Goal: Transaction & Acquisition: Download file/media

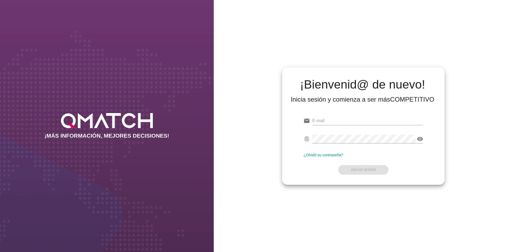
type input "[EMAIL_ADDRESS][DOMAIN_NAME]"
click at [397, 177] on div "email [EMAIL_ADDRESS][DOMAIN_NAME] fingerprint visibility ¿Olvidó su contraseña…" at bounding box center [363, 144] width 154 height 73
click at [366, 169] on strong "Iniciar Sesión" at bounding box center [363, 170] width 25 height 4
click at [250, 65] on div "¡Bienvenid@ de nuevo! Inicia sesión y comienza a ser más COMPETITIVO email [EMA…" at bounding box center [363, 126] width 299 height 252
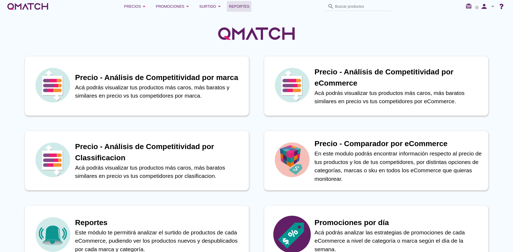
click at [239, 5] on span "Reportes" at bounding box center [239, 6] width 21 height 6
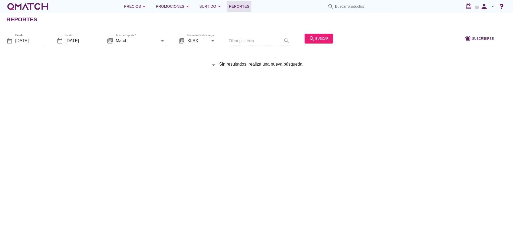
click at [128, 41] on input "Match" at bounding box center [137, 40] width 42 height 9
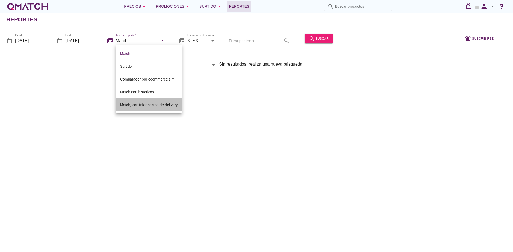
click at [132, 102] on div "Match, con informacion de delivery" at bounding box center [149, 105] width 58 height 6
type input "Match, con informacion de delivery"
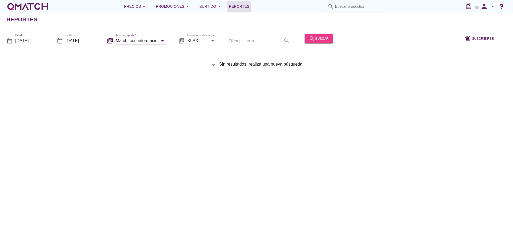
click at [317, 37] on div "search buscar" at bounding box center [319, 38] width 20 height 6
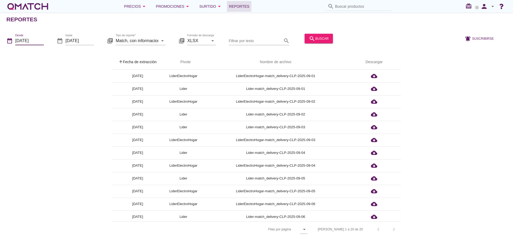
click at [29, 41] on input "[DATE]" at bounding box center [29, 40] width 29 height 9
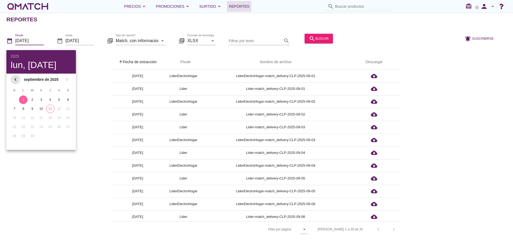
click at [14, 77] on icon "chevron_left" at bounding box center [15, 79] width 6 height 6
click at [56, 98] on button "1" at bounding box center [59, 100] width 9 height 9
type input "[DATE]"
click at [83, 91] on div "arrow_upward Fecha de extracción arrow_upward Pivote Nombre de archivo Descarga…" at bounding box center [256, 146] width 500 height 183
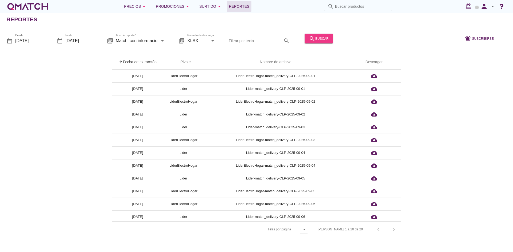
click at [309, 37] on icon "search" at bounding box center [312, 38] width 6 height 6
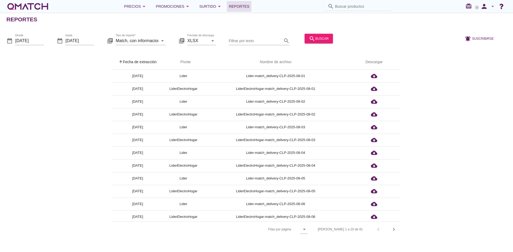
click at [428, 104] on div "arrow_upward Fecha de extracción arrow_upward Pivote Nombre de archivo Descarga…" at bounding box center [256, 146] width 500 height 183
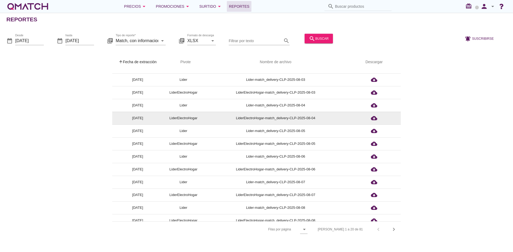
scroll to position [104, 0]
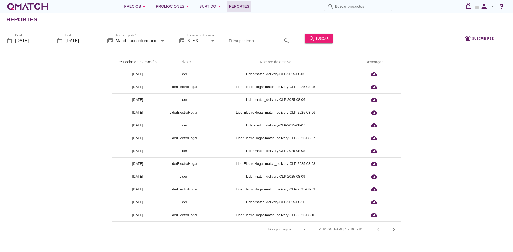
click at [399, 229] on div "[PERSON_NAME] 1 a 20 de 81 chevron_left chevron_right" at bounding box center [355, 229] width 89 height 13
click at [393, 229] on icon "chevron_right" at bounding box center [394, 230] width 6 height 6
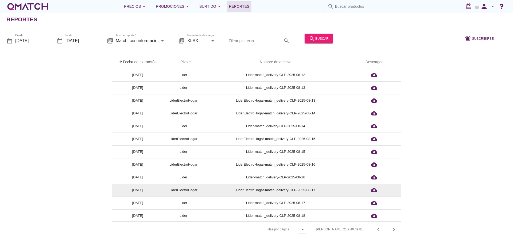
scroll to position [24, 0]
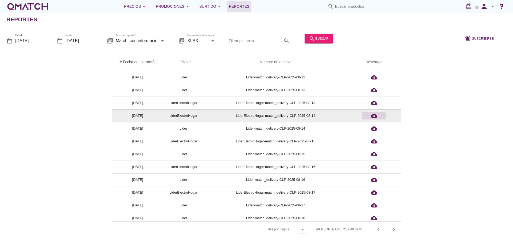
click at [374, 117] on icon "cloud_download" at bounding box center [374, 116] width 6 height 6
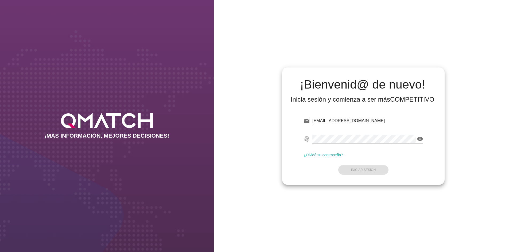
click at [335, 122] on input "[EMAIL_ADDRESS][DOMAIN_NAME]" at bounding box center [367, 121] width 111 height 9
drag, startPoint x: 335, startPoint y: 122, endPoint x: 394, endPoint y: 119, distance: 58.8
click at [394, 119] on input "[EMAIL_ADDRESS][DOMAIN_NAME]" at bounding box center [367, 121] width 111 height 9
type input "test@test.cencosud.cl"
click at [371, 169] on strong "Iniciar Sesión" at bounding box center [363, 170] width 25 height 4
